Goal: Information Seeking & Learning: Find specific page/section

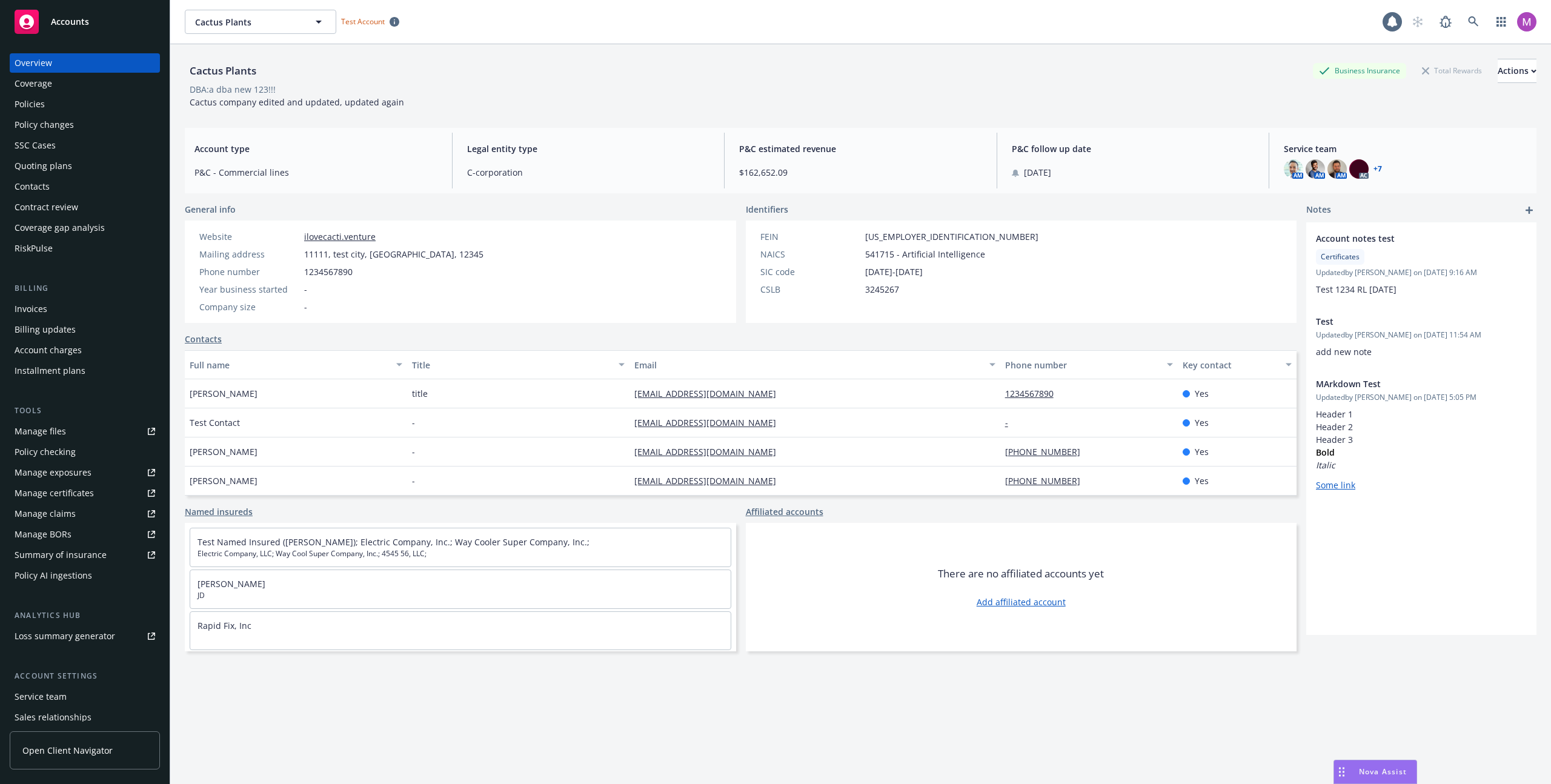
click at [775, 773] on span "Nova Assist" at bounding box center [1383, 772] width 48 height 11
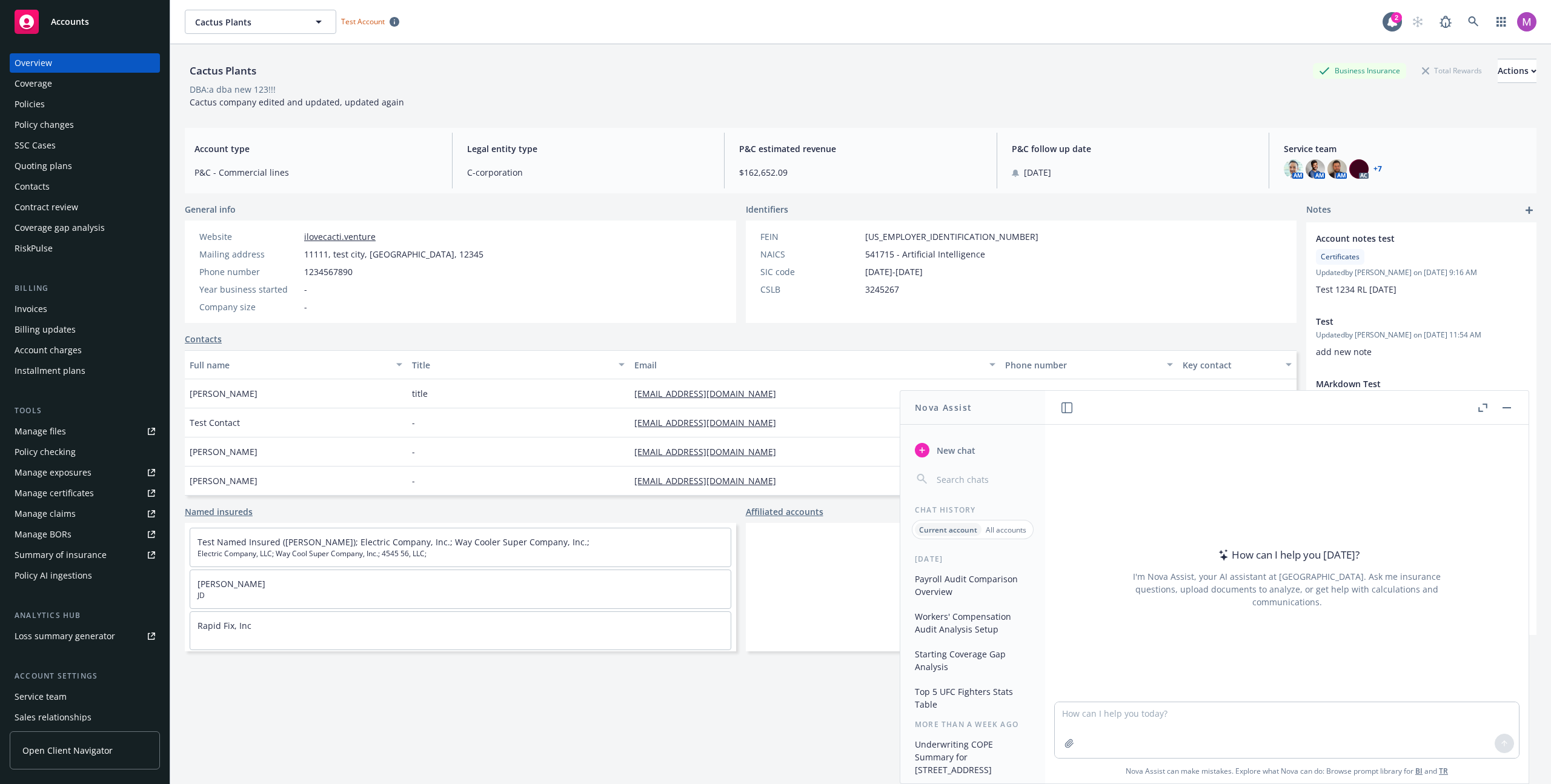
click at [73, 98] on div "Policies" at bounding box center [85, 104] width 141 height 19
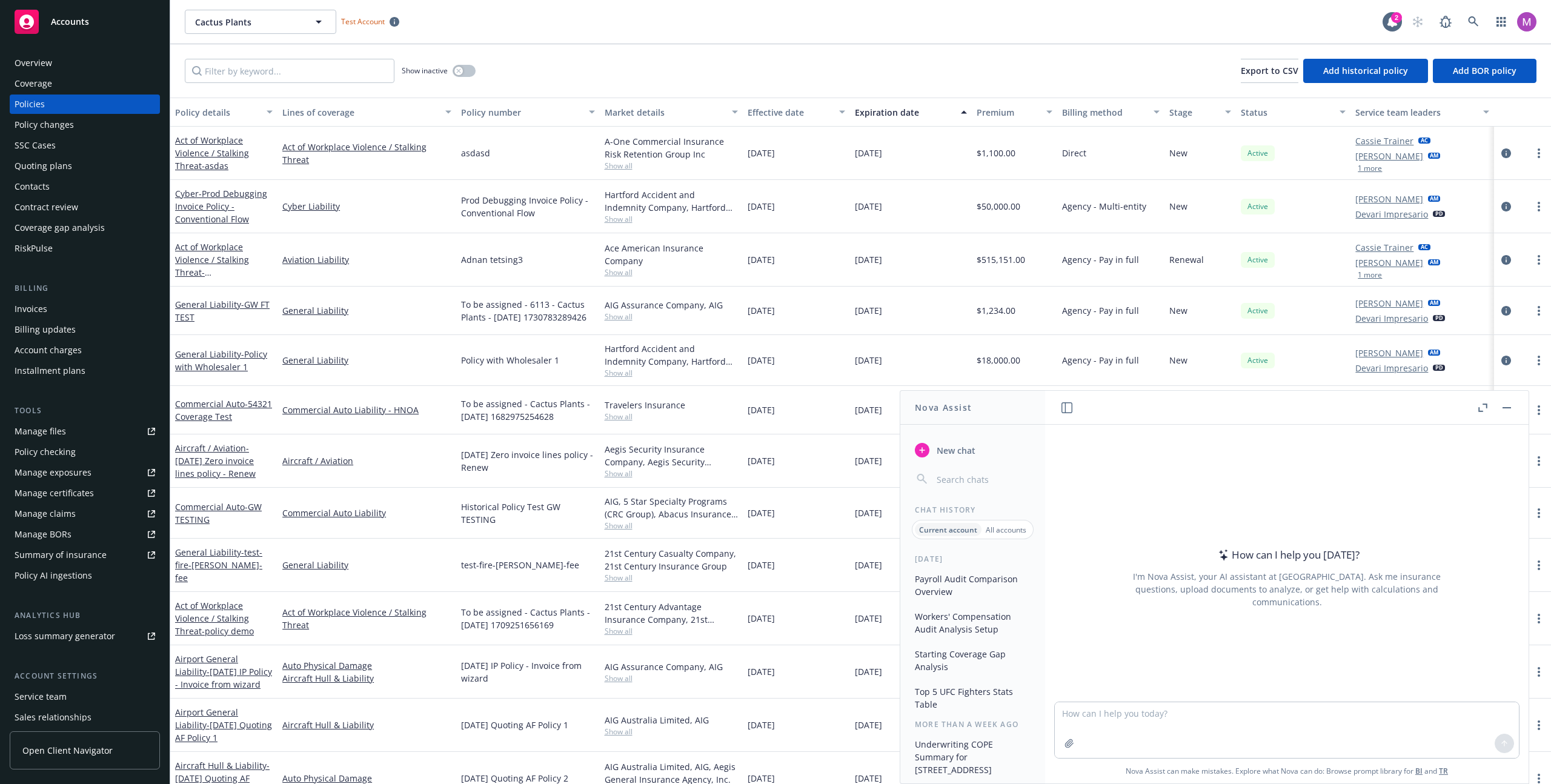
click at [775, 412] on button "button" at bounding box center [1507, 408] width 15 height 15
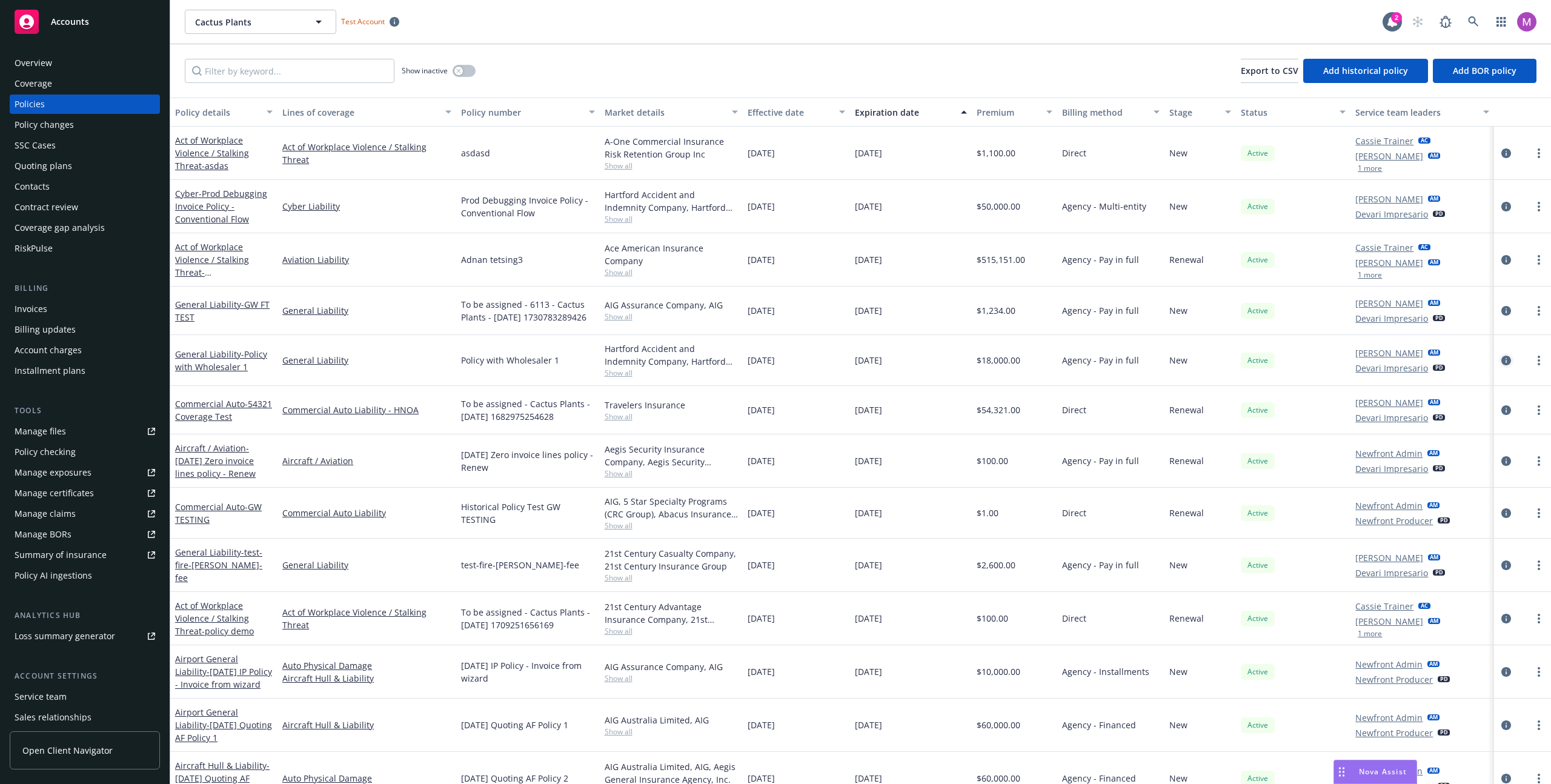
click at [775, 365] on icon "circleInformation" at bounding box center [1507, 361] width 10 height 10
